Goal: Task Accomplishment & Management: Manage account settings

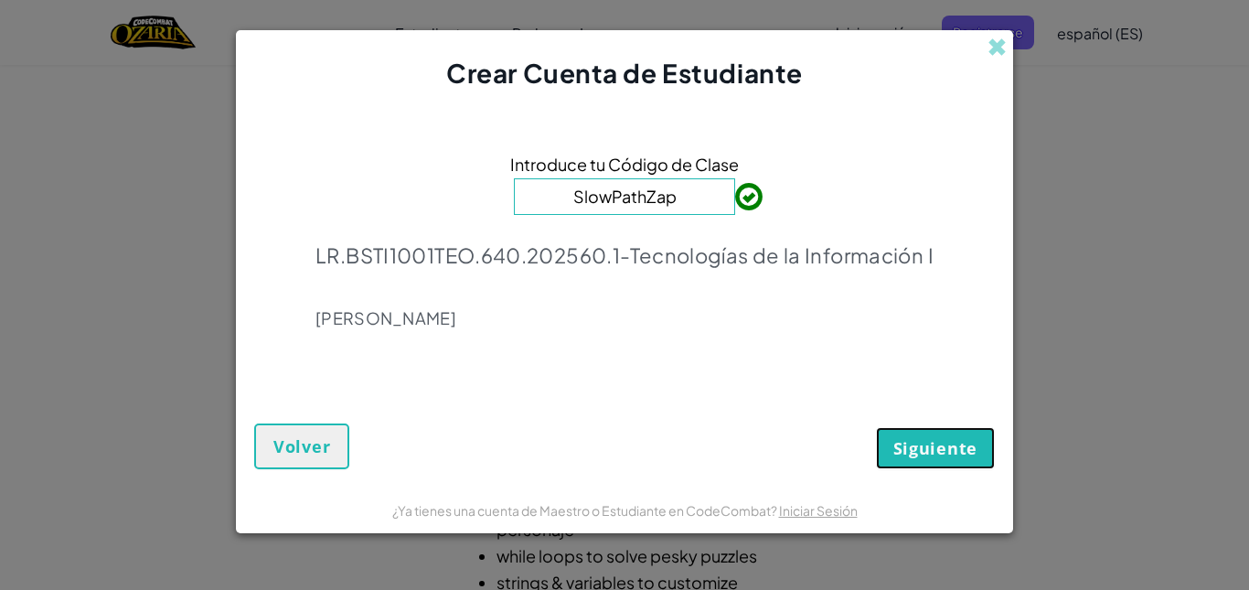
click at [920, 438] on span "Siguiente" at bounding box center [935, 448] width 84 height 22
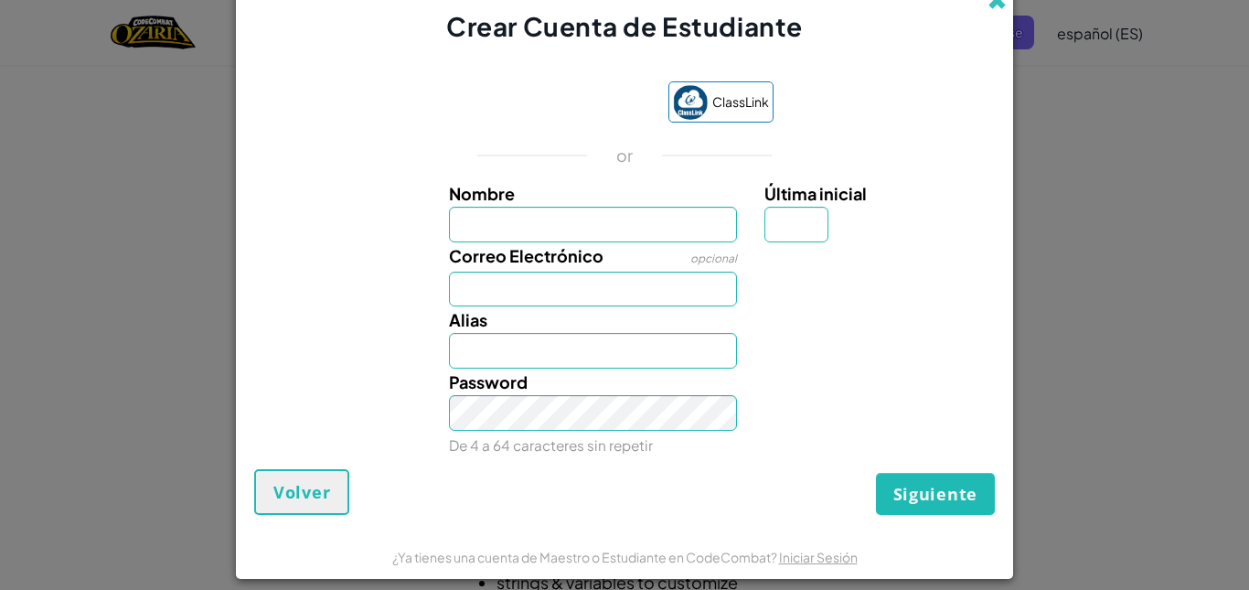
click at [987, 5] on span at bounding box center [996, 0] width 19 height 19
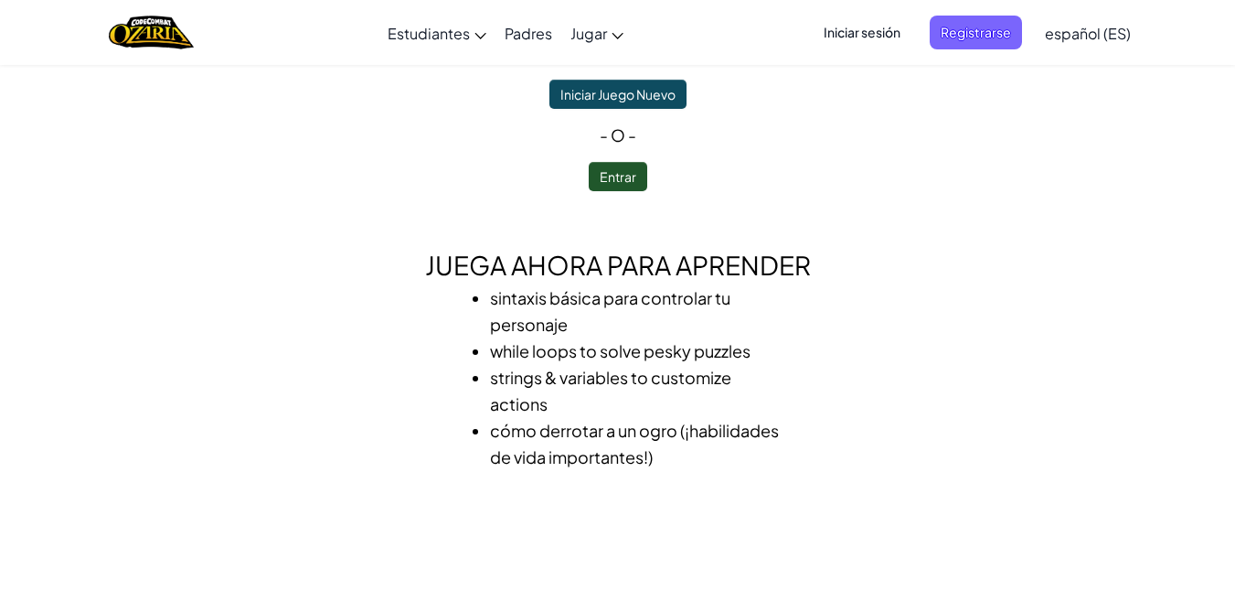
scroll to position [229, 0]
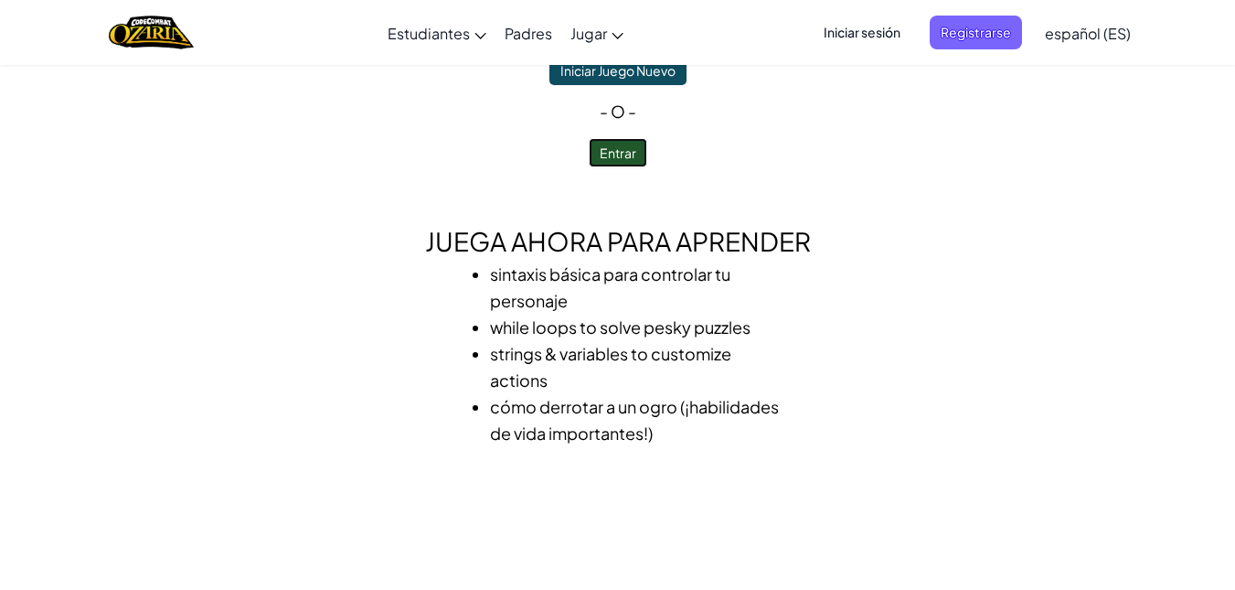
click at [614, 153] on button "Entrar" at bounding box center [618, 152] width 58 height 29
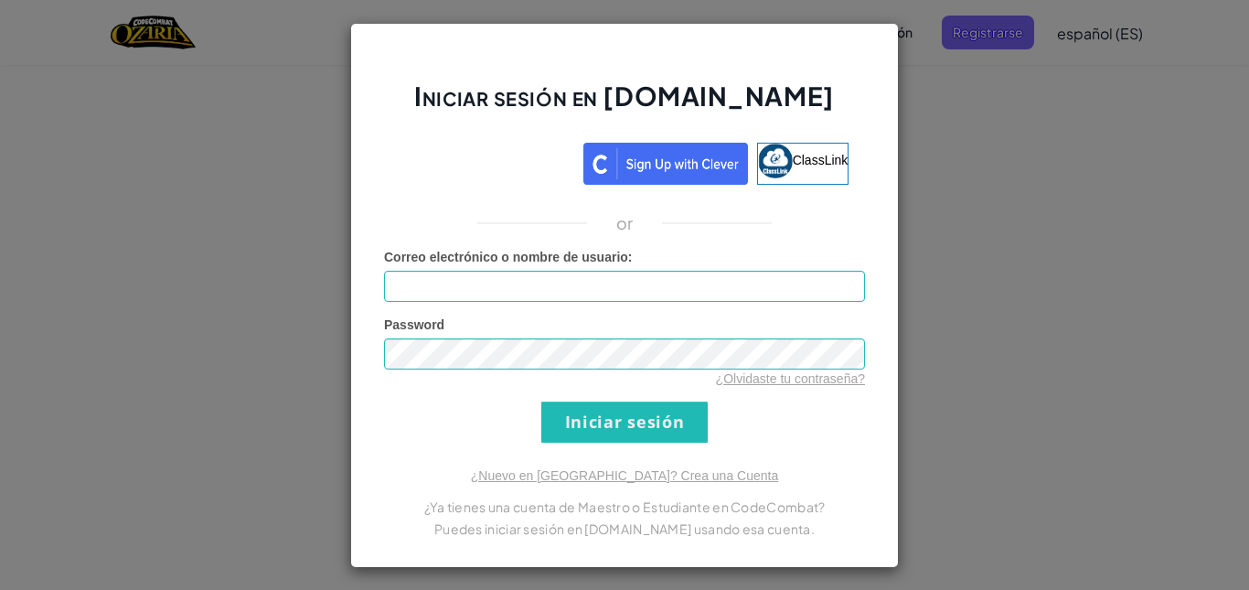
click at [1074, 103] on div "Iniciar sesión en [DOMAIN_NAME] ClassLink or Error desconocido. Correo electrón…" at bounding box center [624, 295] width 1249 height 590
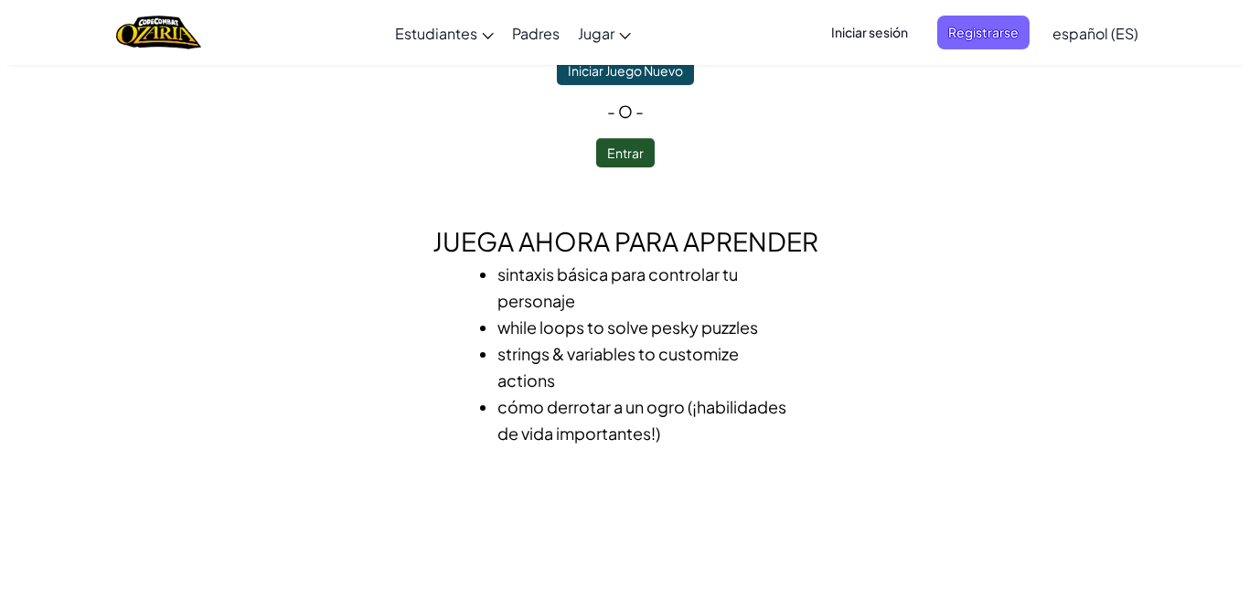
scroll to position [0, 0]
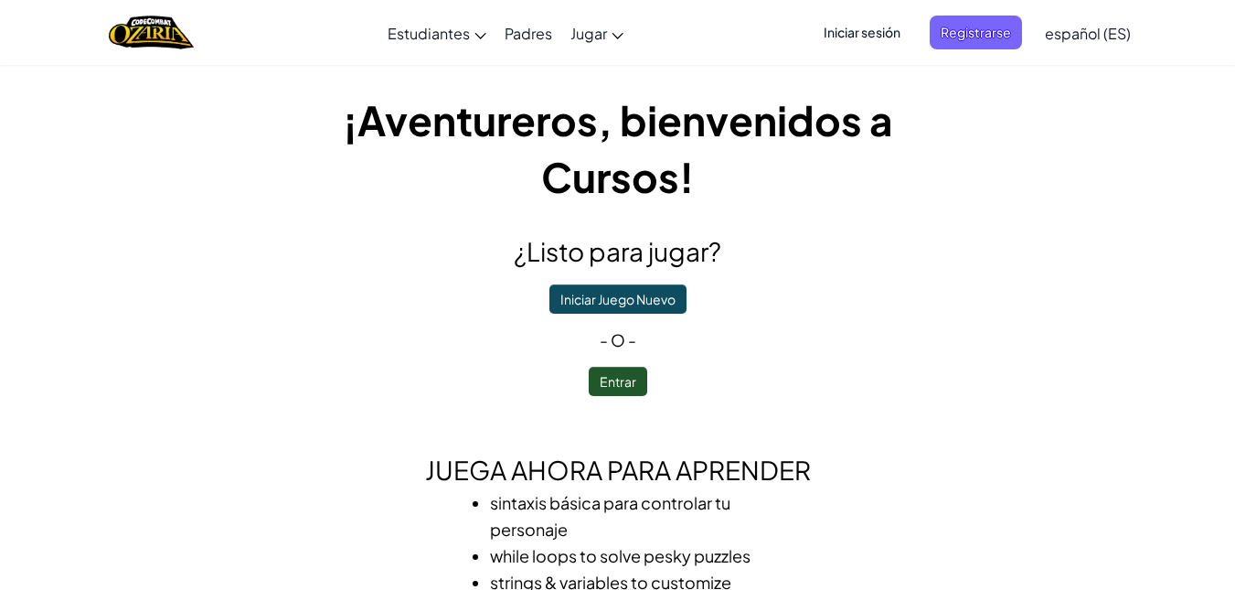
click at [883, 24] on span "Iniciar sesión" at bounding box center [862, 33] width 99 height 34
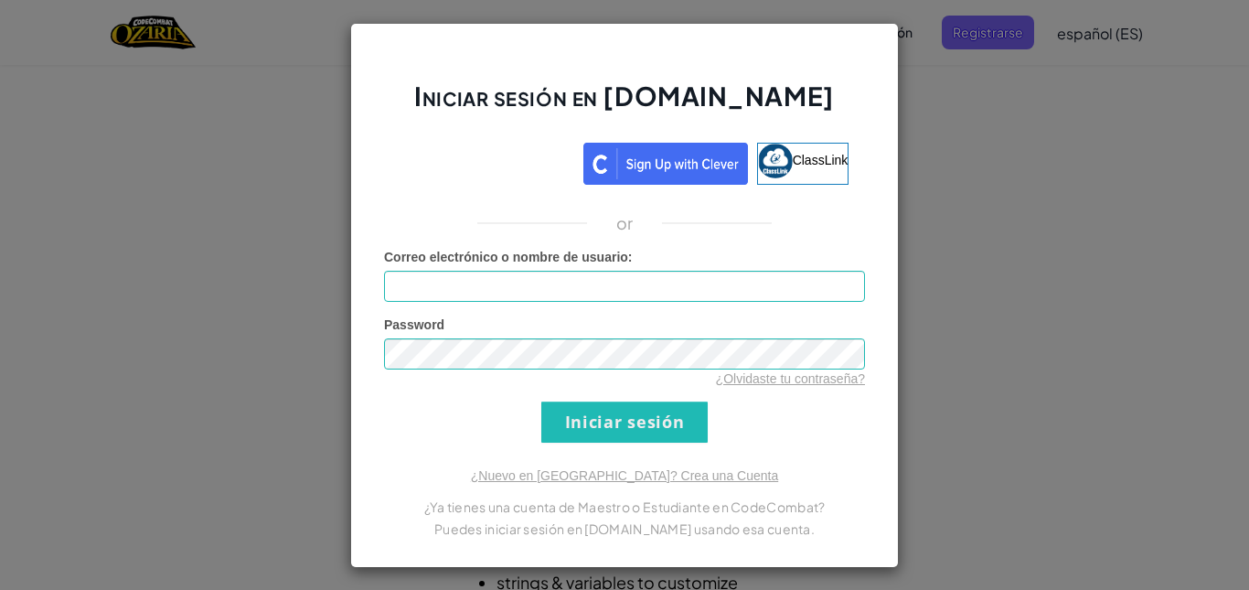
click at [467, 306] on form "Correo electrónico o nombre de usuario : Password ¿Olvidaste tu contraseña? Ini…" at bounding box center [624, 345] width 481 height 195
click at [468, 299] on input "Correo electrónico o nombre de usuario :" at bounding box center [624, 286] width 481 height 31
type input "[EMAIL_ADDRESS][DOMAIN_NAME]"
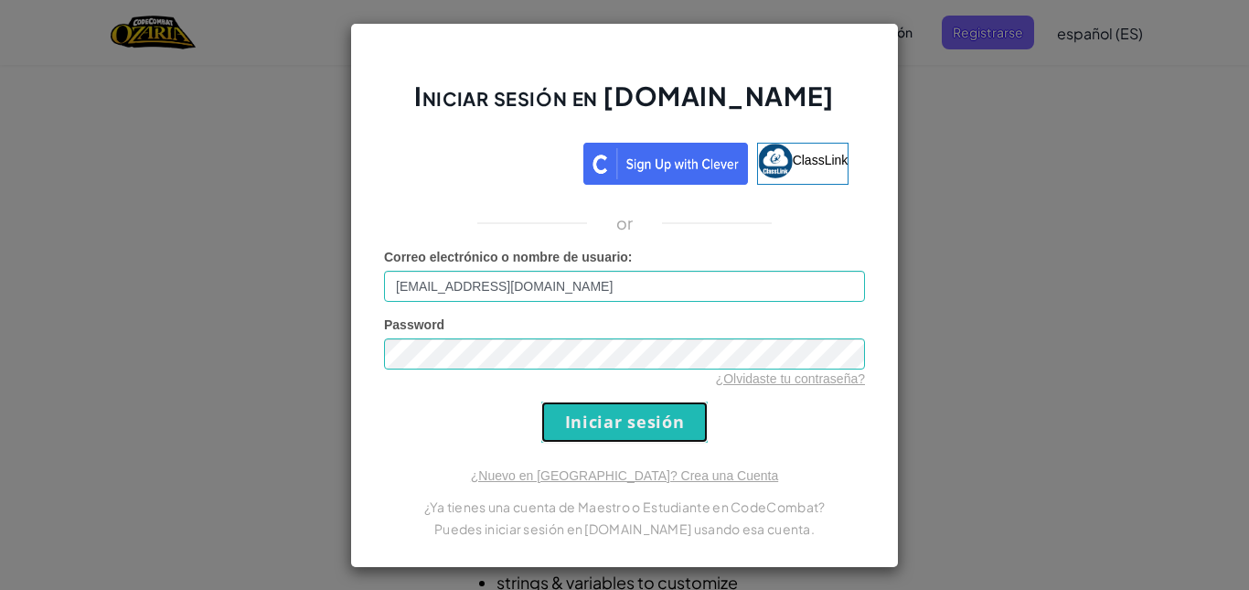
click at [647, 420] on input "Iniciar sesión" at bounding box center [624, 421] width 166 height 41
